Goal: Information Seeking & Learning: Learn about a topic

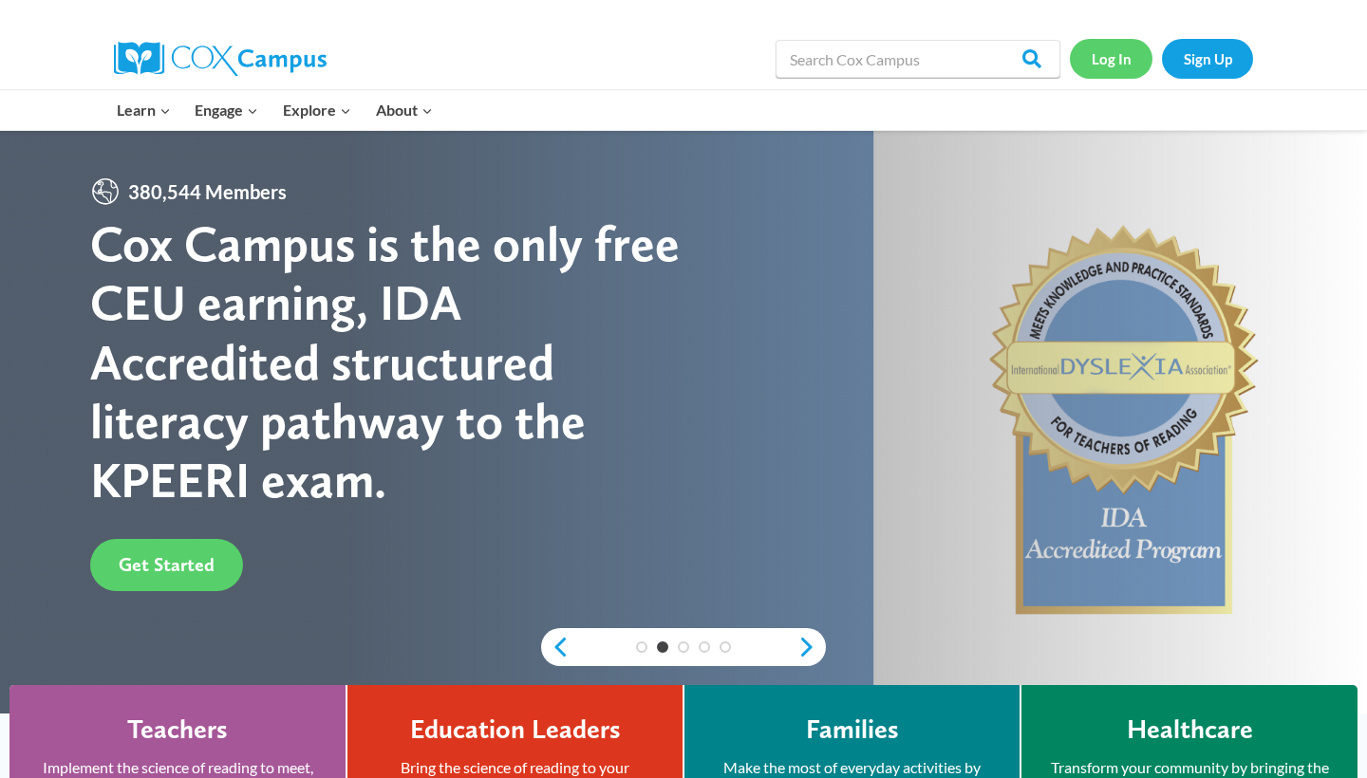
click at [1125, 61] on link "Log In" at bounding box center [1110, 58] width 83 height 39
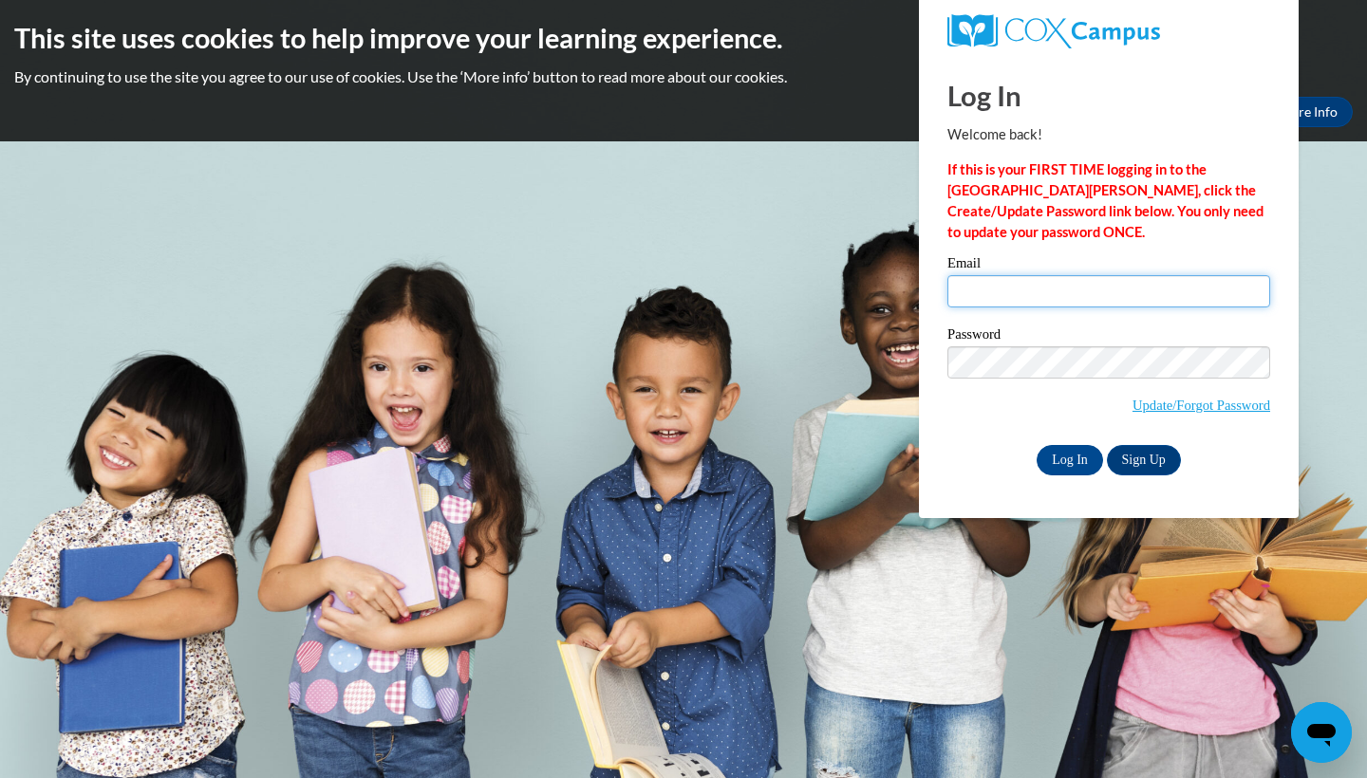
type input "stphngmz2005@gmail.com"
click at [1140, 464] on link "Sign Up" at bounding box center [1143, 460] width 74 height 30
click at [1080, 455] on input "Log In" at bounding box center [1069, 460] width 66 height 30
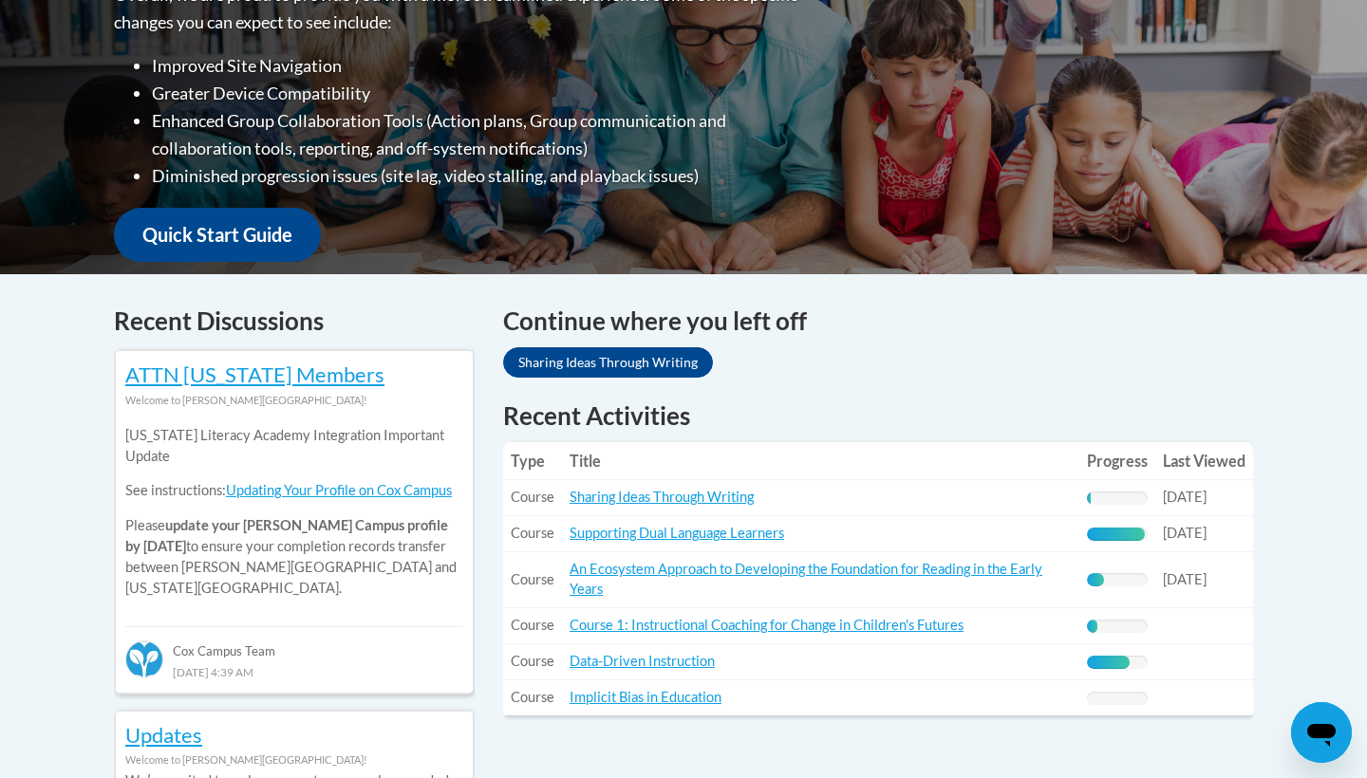
scroll to position [544, 0]
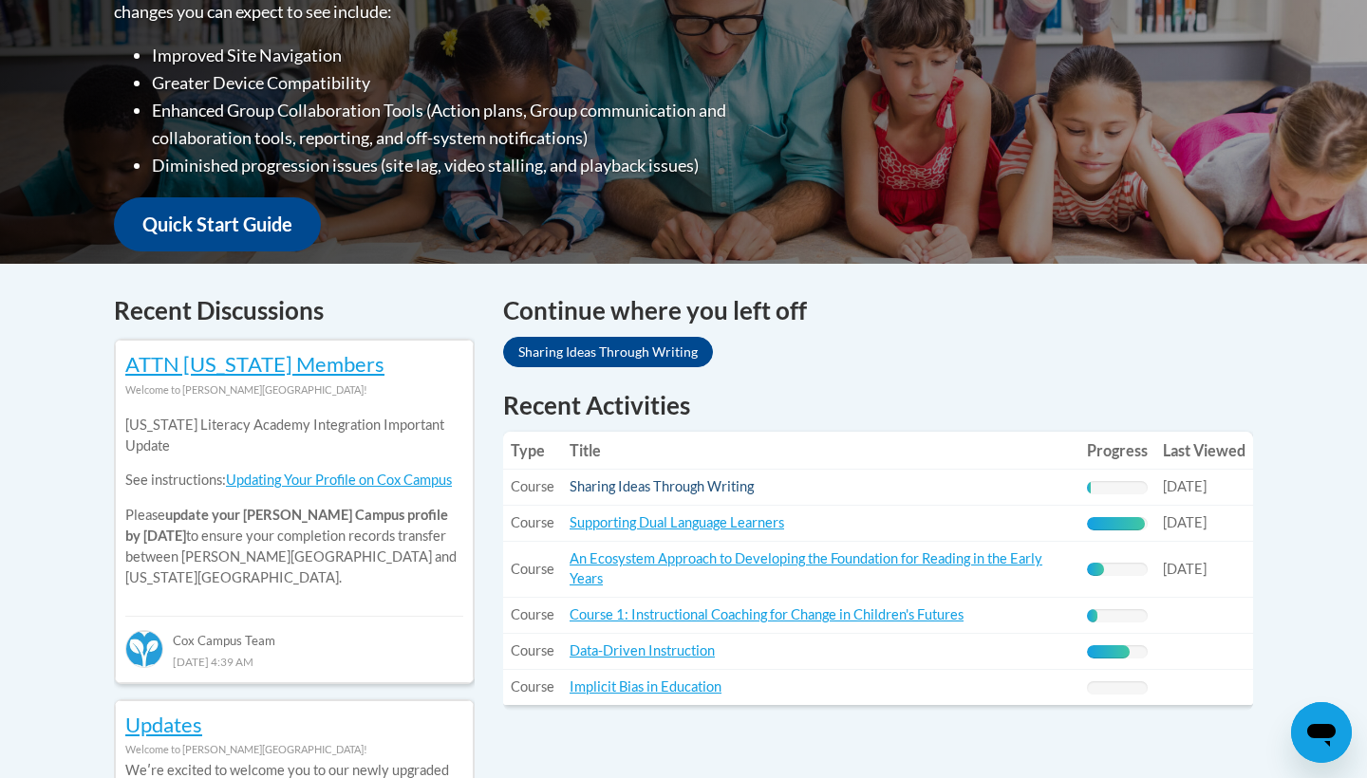
click at [716, 487] on link "Sharing Ideas Through Writing" at bounding box center [661, 486] width 184 height 16
click at [834, 561] on link "An Ecosystem Approach to Developing the Foundation for Reading in the Early Yea…" at bounding box center [805, 568] width 473 height 36
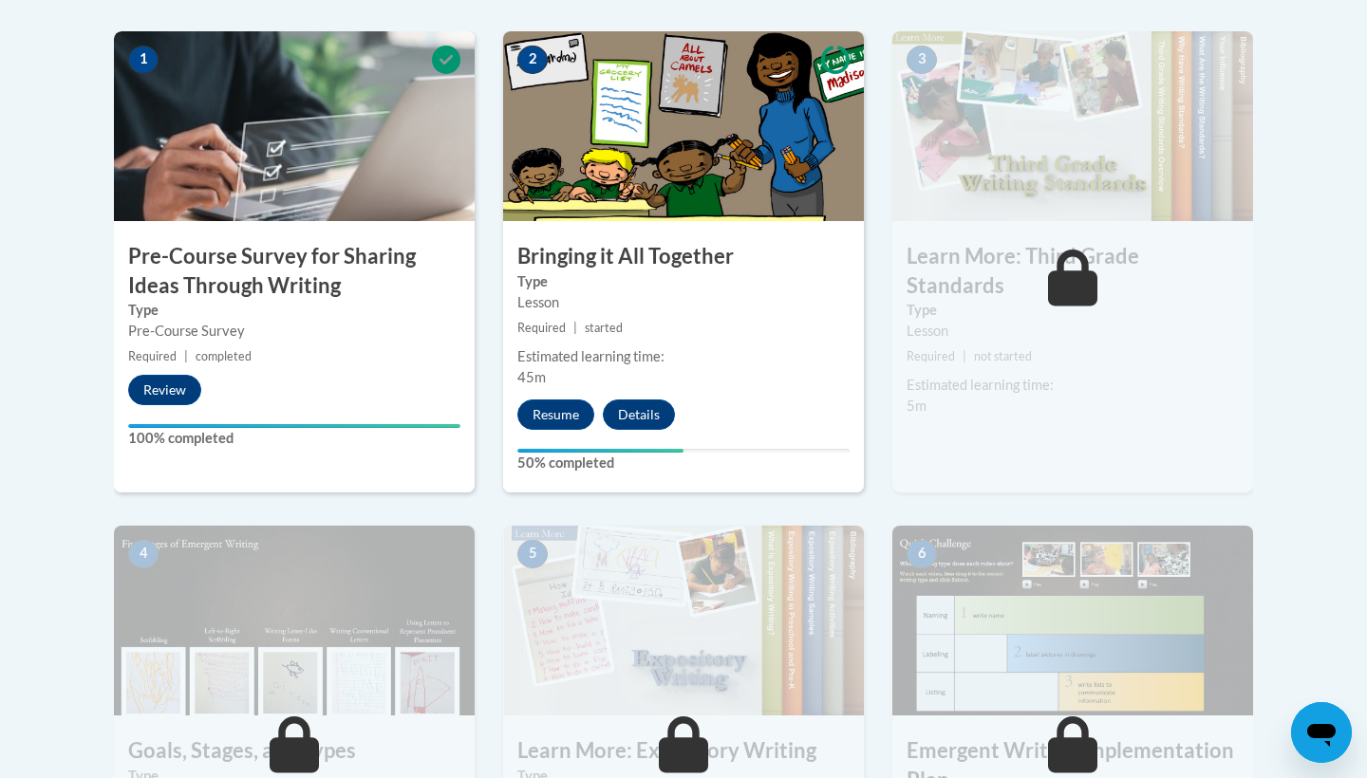
scroll to position [617, 0]
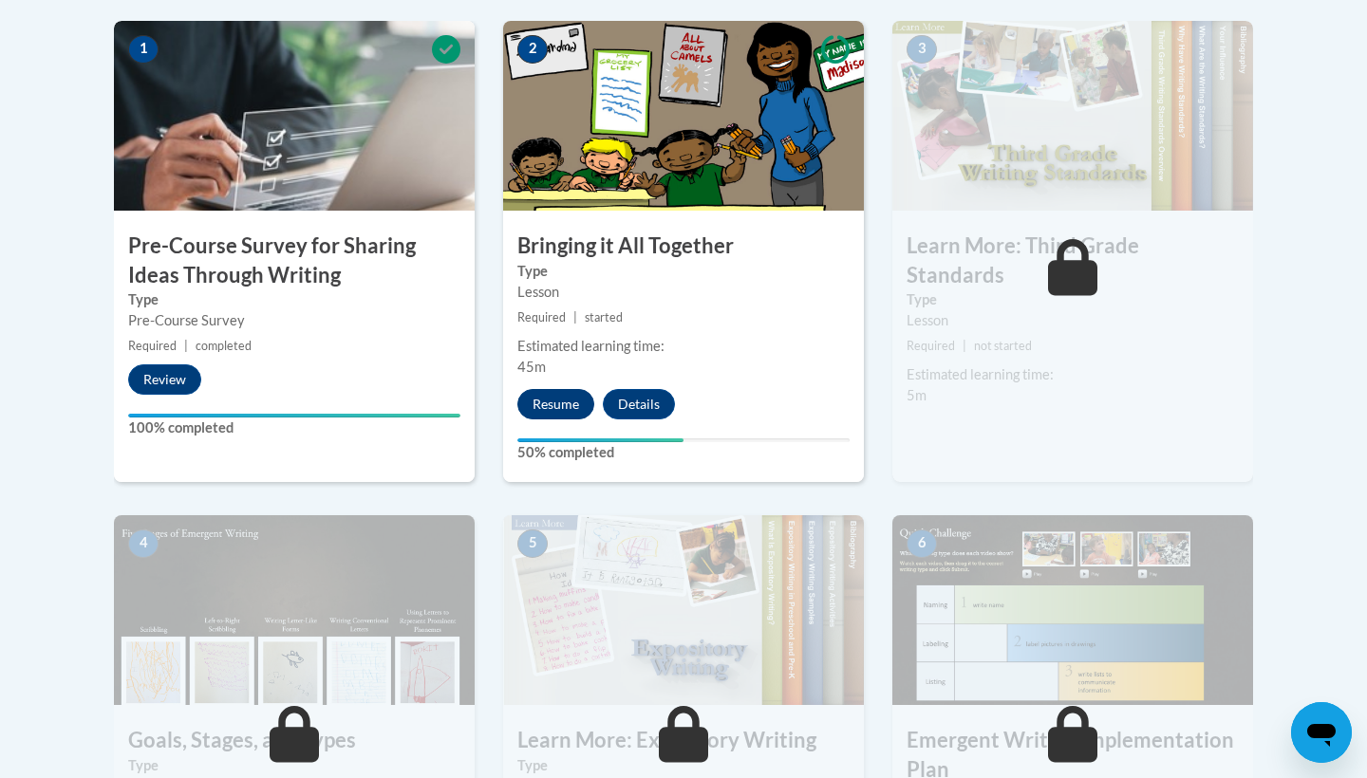
click at [559, 409] on button "Resume" at bounding box center [555, 404] width 77 height 30
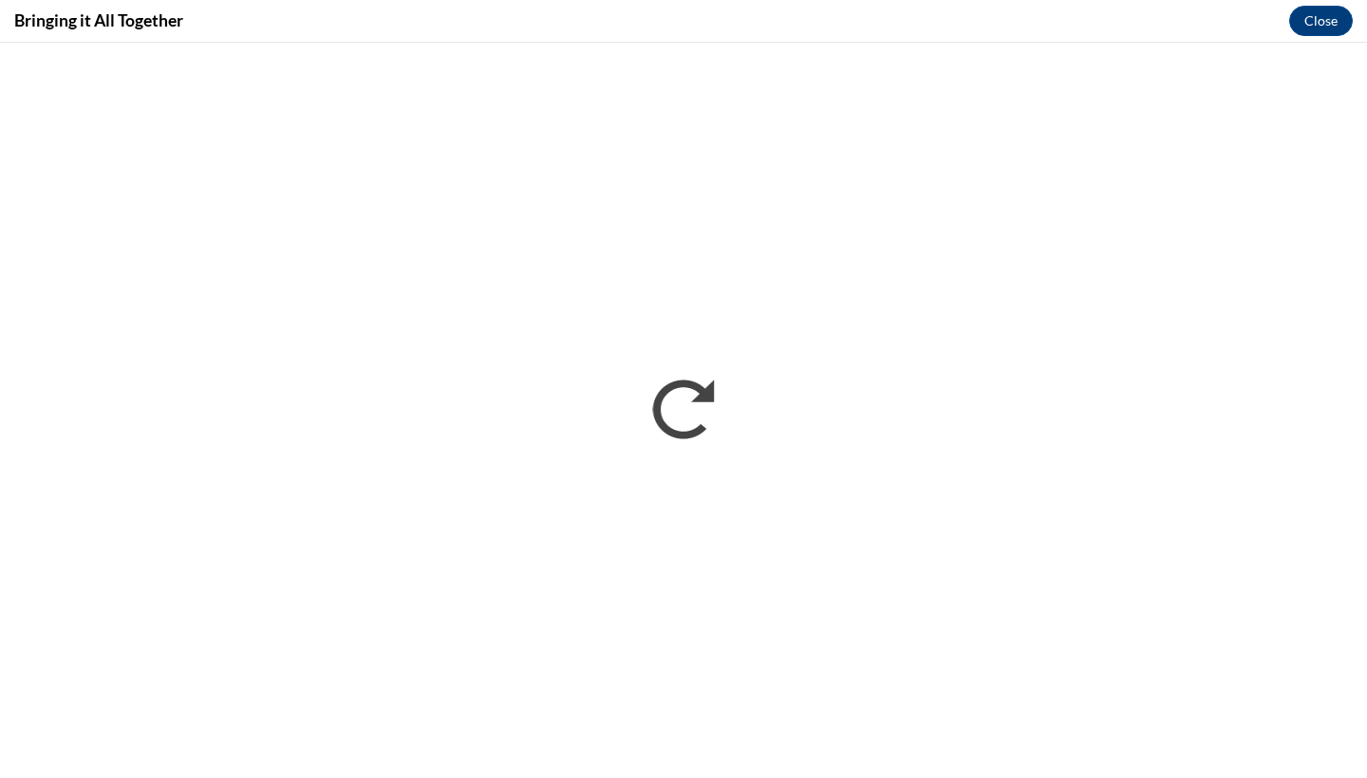
scroll to position [0, 0]
click at [1308, 15] on button "Close" at bounding box center [1321, 21] width 64 height 30
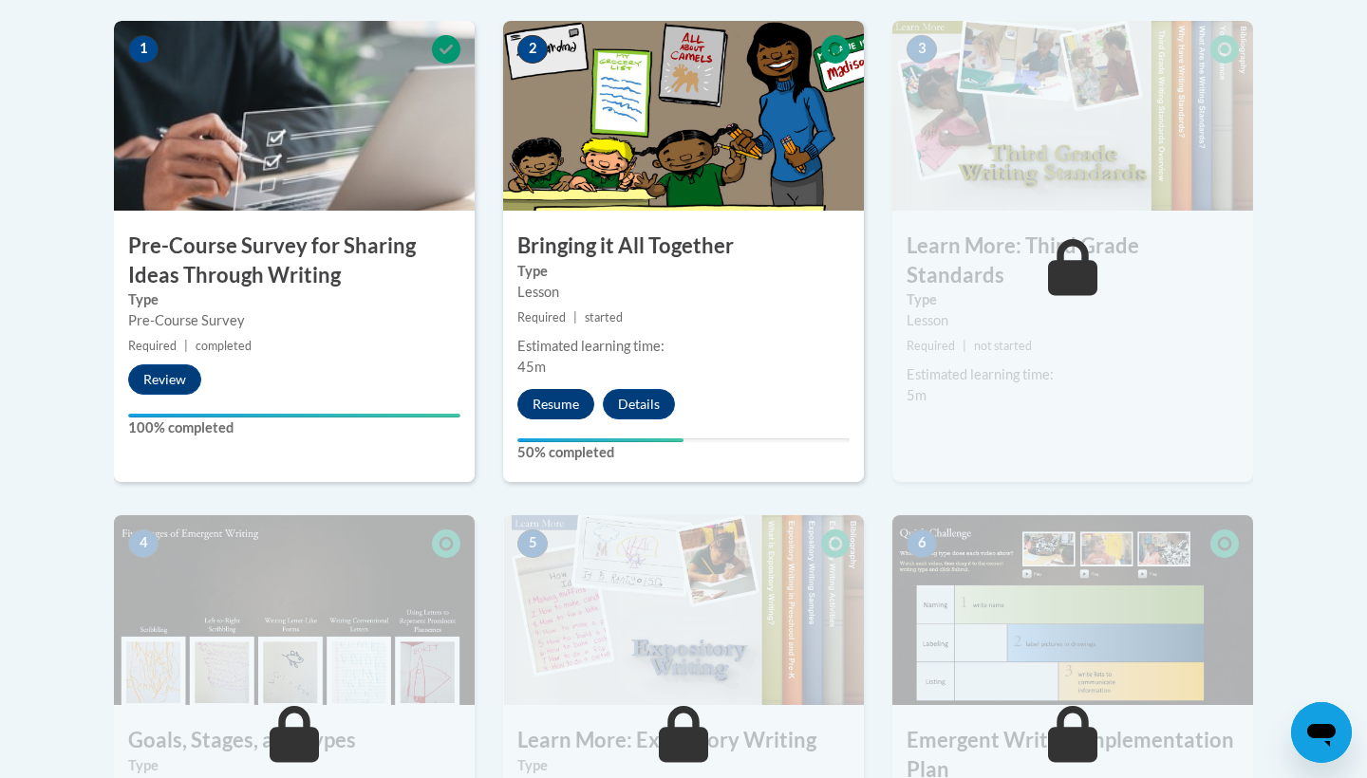
click at [572, 407] on button "Resume" at bounding box center [555, 404] width 77 height 30
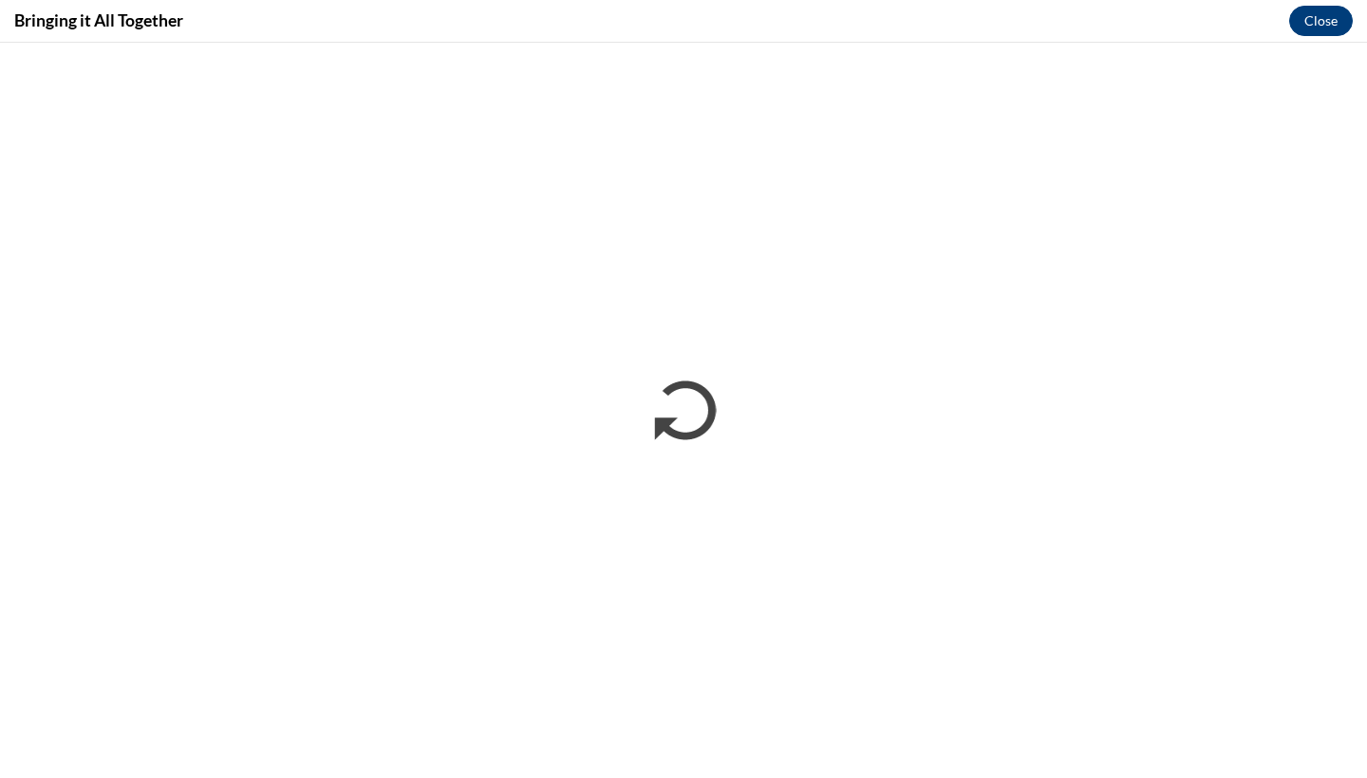
click at [1325, 18] on button "Close" at bounding box center [1321, 21] width 64 height 30
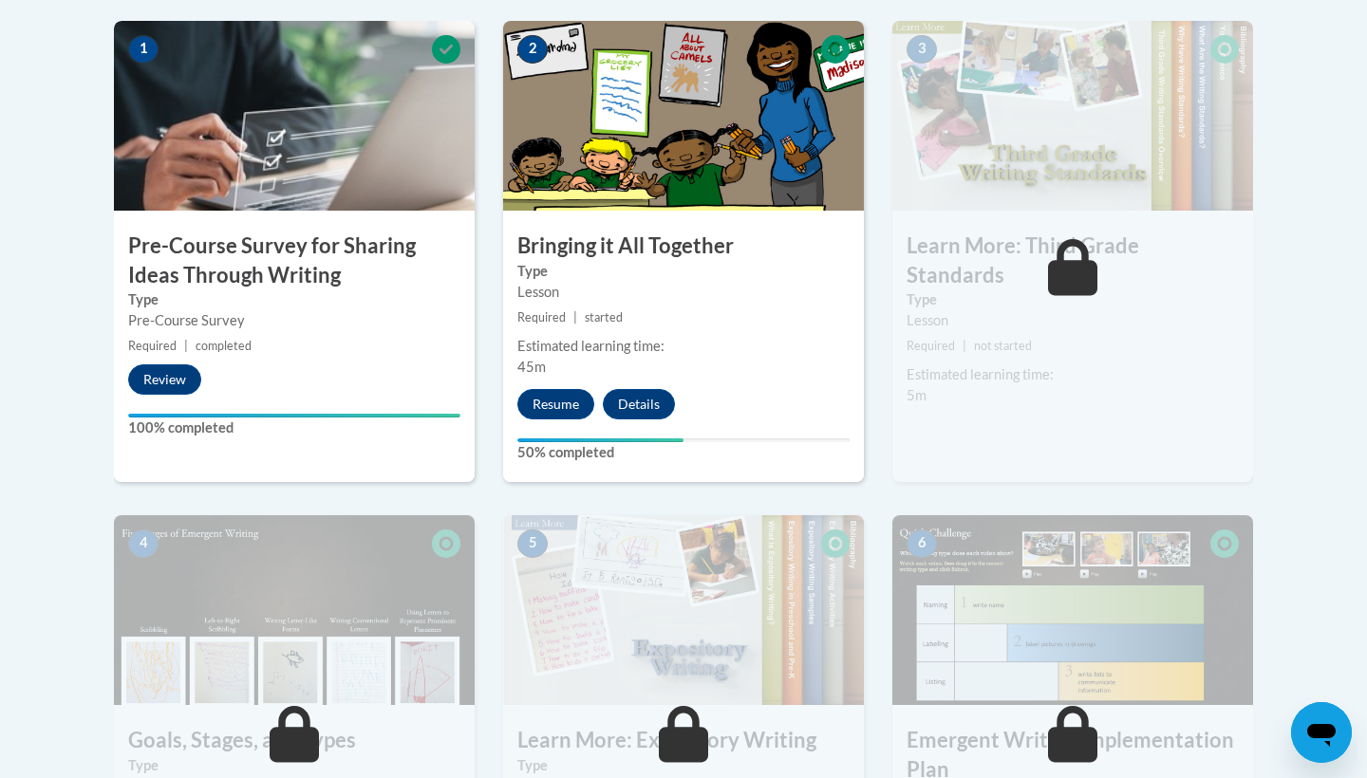
click at [1056, 247] on icon at bounding box center [1073, 267] width 50 height 57
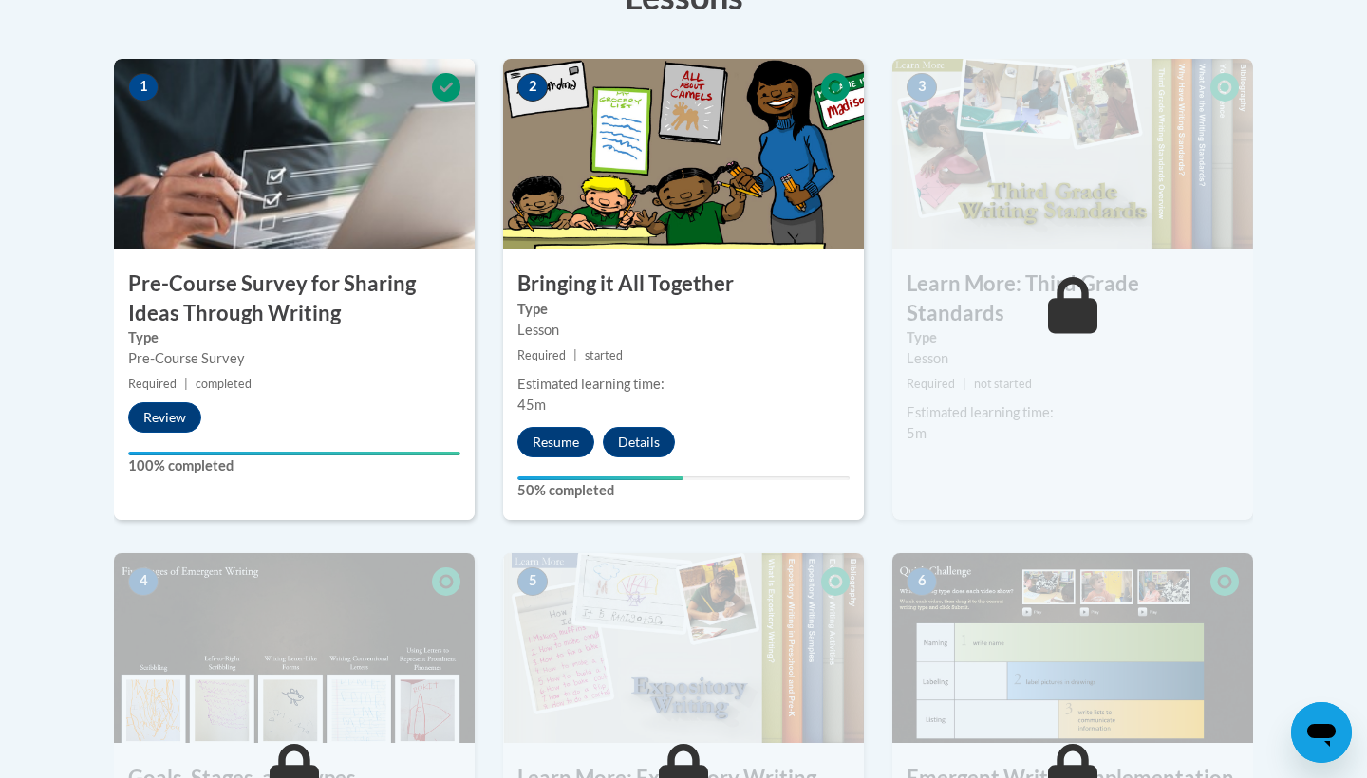
scroll to position [572, 0]
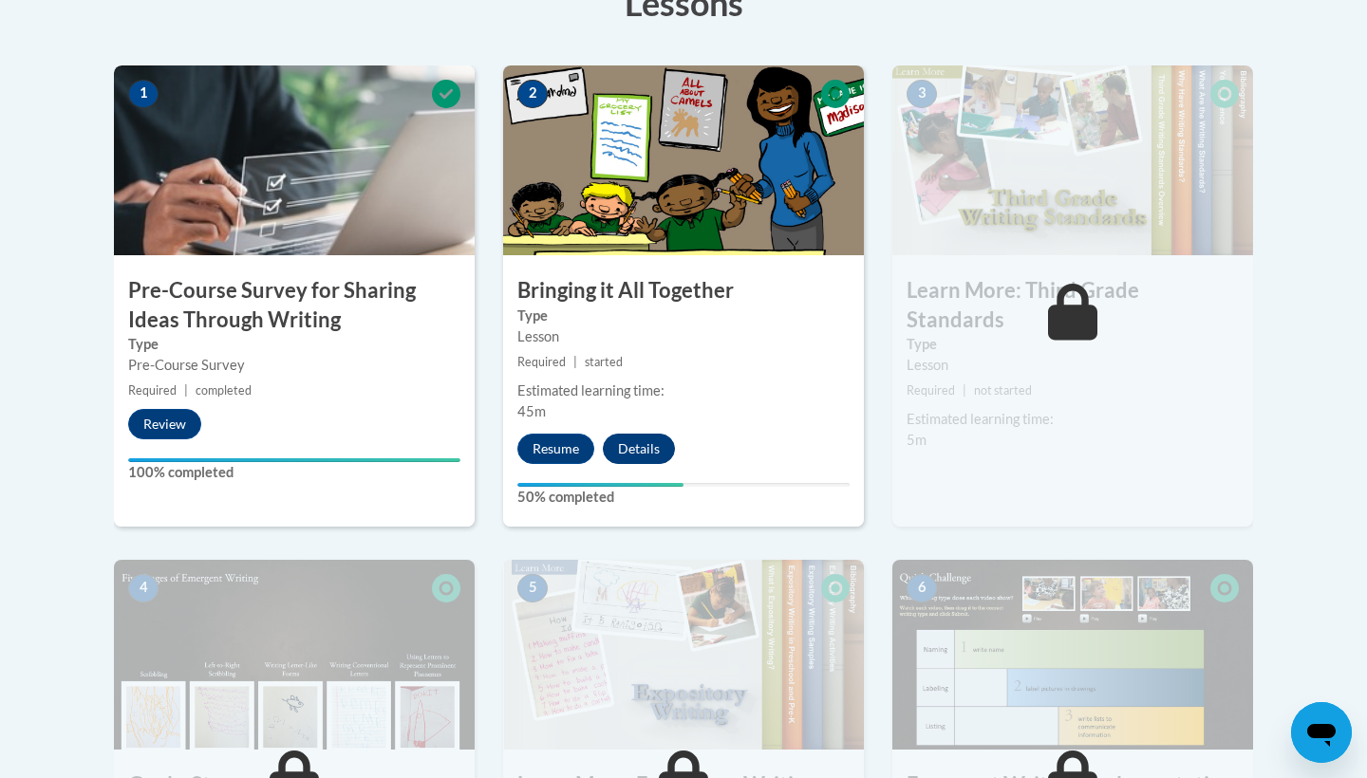
click at [661, 442] on button "Details" at bounding box center [639, 449] width 72 height 30
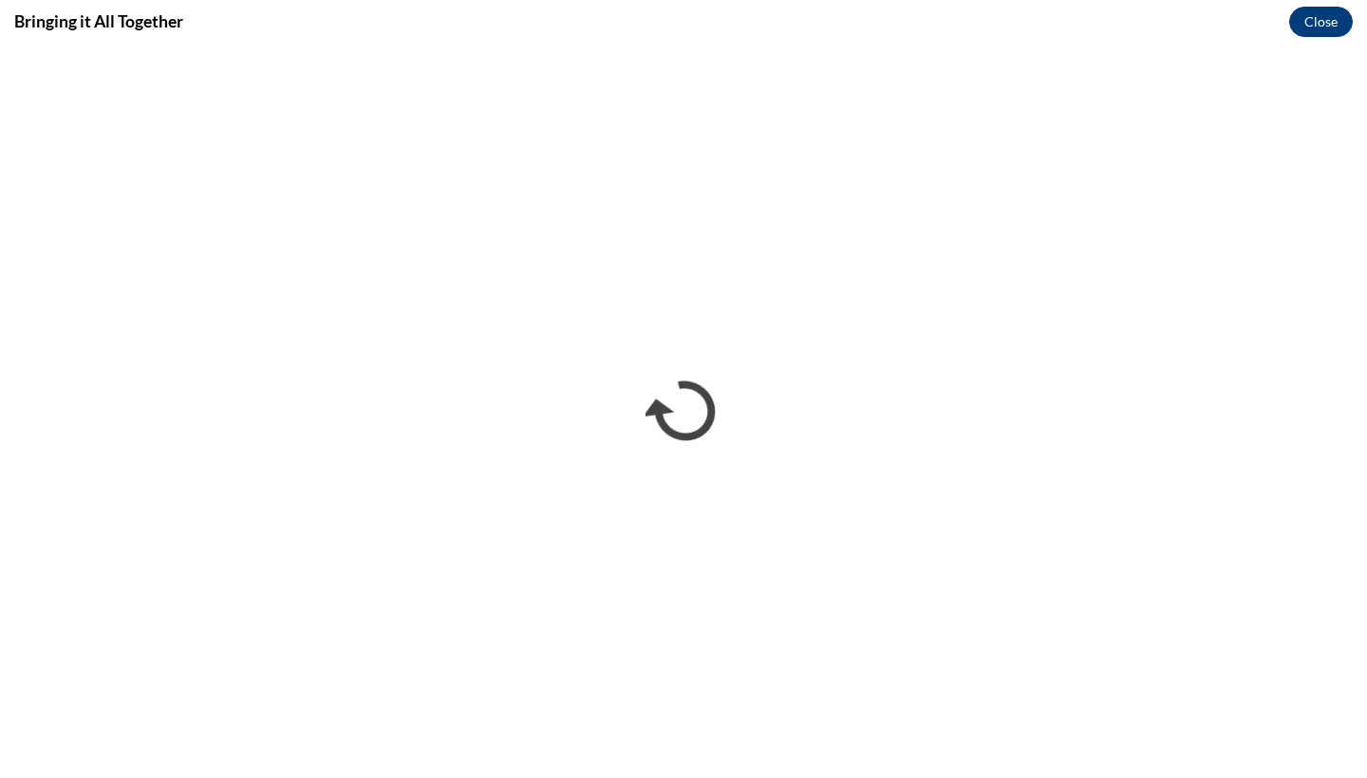
click at [1318, 19] on button "Close" at bounding box center [1321, 22] width 64 height 30
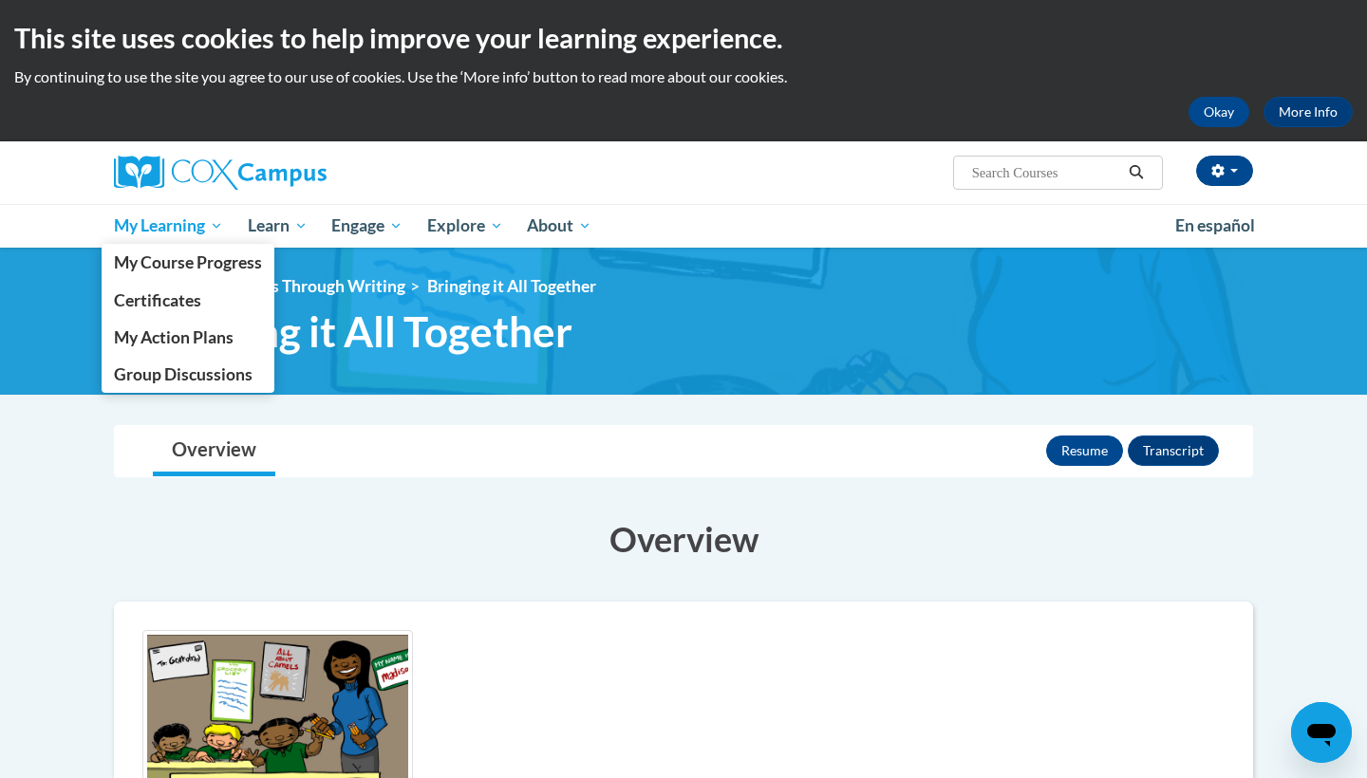
click at [147, 213] on link "My Learning" at bounding box center [169, 226] width 134 height 44
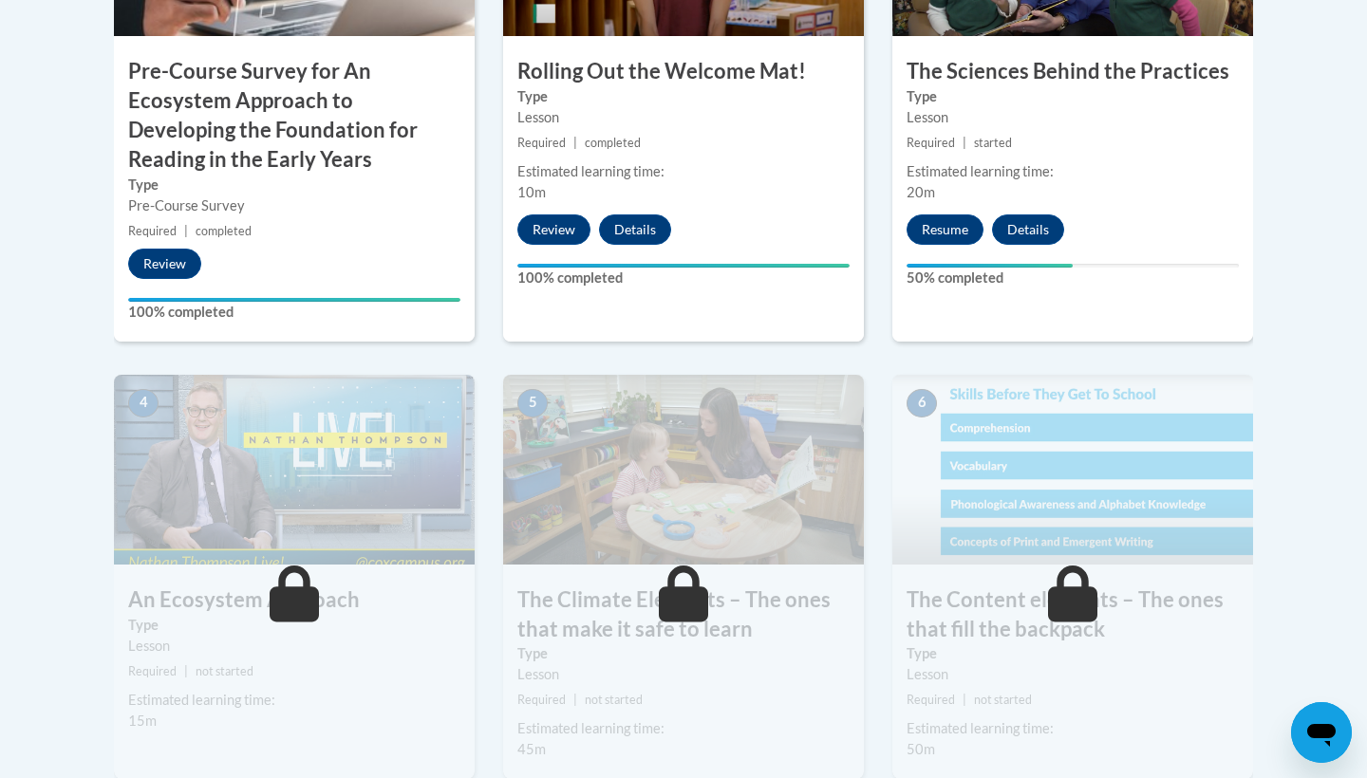
scroll to position [835, 0]
click at [957, 229] on button "Resume" at bounding box center [944, 229] width 77 height 30
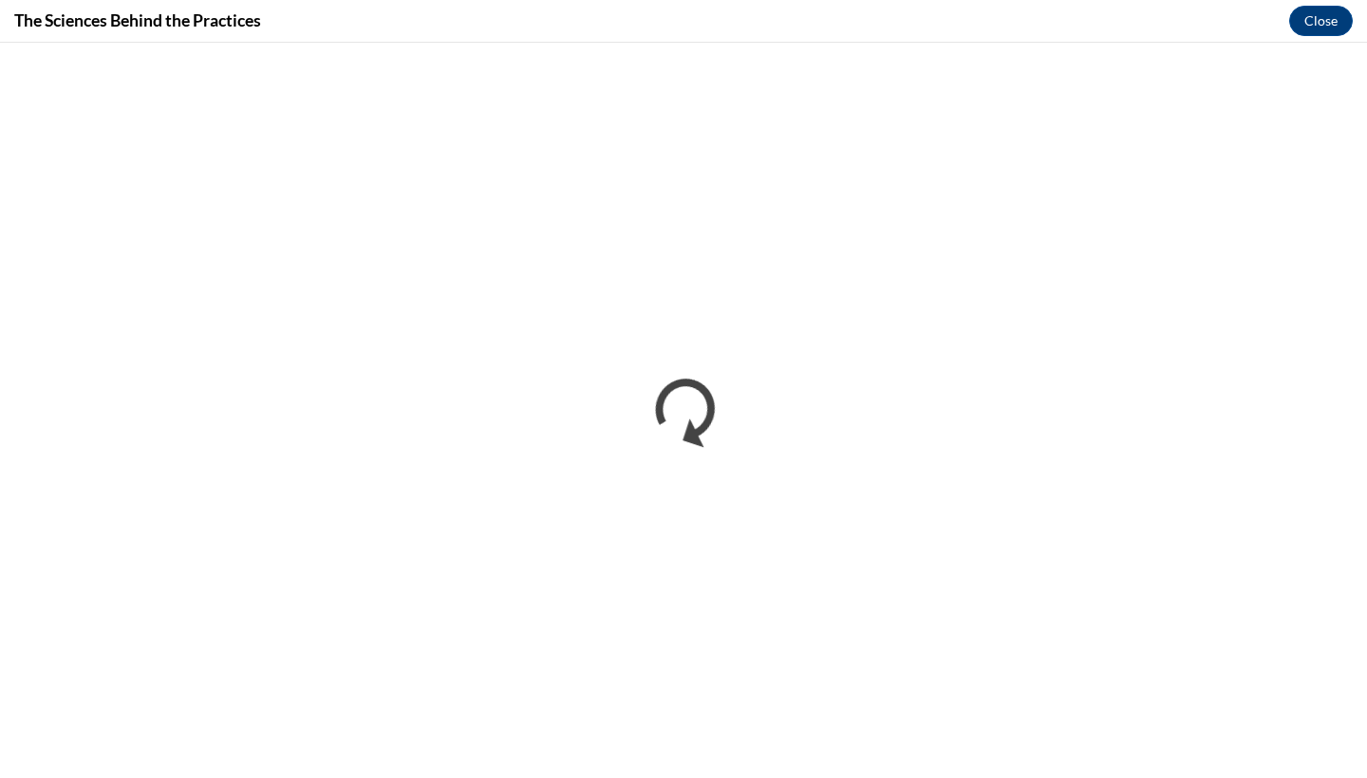
scroll to position [0, 0]
